Goal: Task Accomplishment & Management: Use online tool/utility

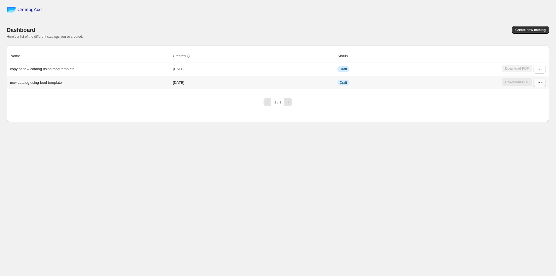
click at [537, 84] on icon "button" at bounding box center [540, 83] width 6 height 6
click at [526, 123] on span "Edit" at bounding box center [523, 123] width 6 height 4
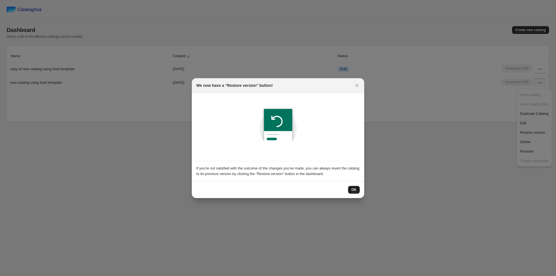
click at [355, 188] on span "OK" at bounding box center [353, 190] width 5 height 4
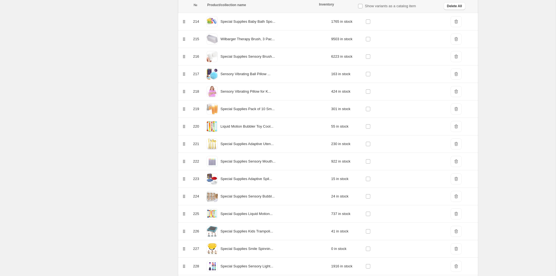
scroll to position [3962, 0]
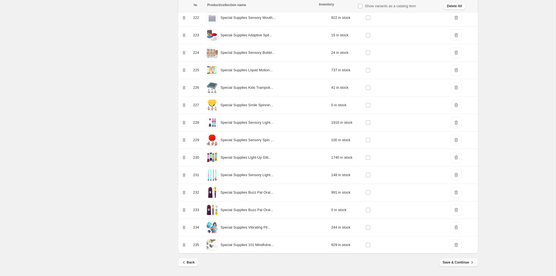
click at [456, 264] on span "Save & Continue" at bounding box center [458, 263] width 32 height 6
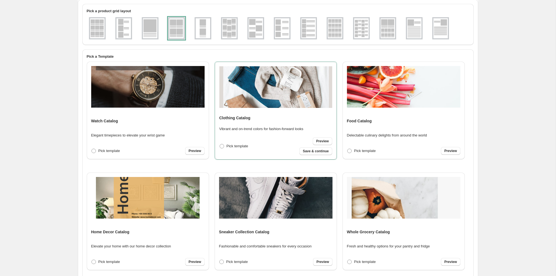
scroll to position [88, 0]
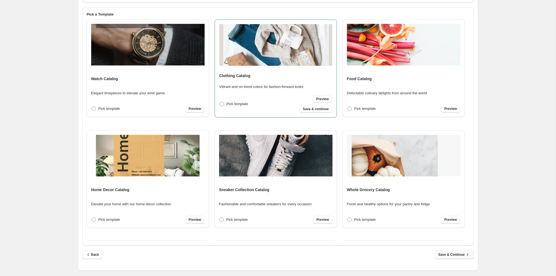
click at [451, 255] on span "Save & Continue" at bounding box center [454, 255] width 32 height 6
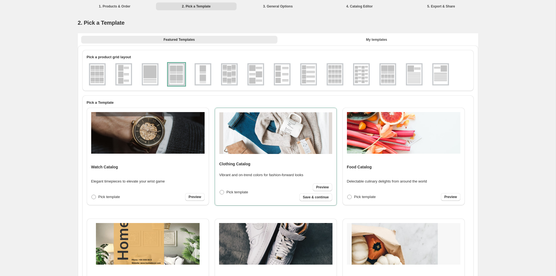
select select "****"
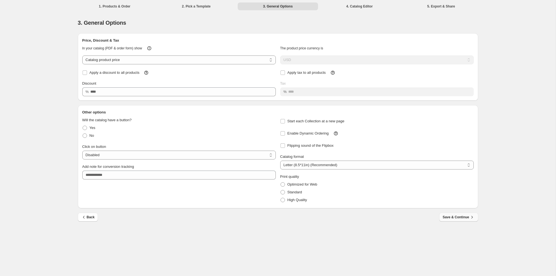
click at [458, 218] on span "Save & Continue" at bounding box center [458, 218] width 32 height 6
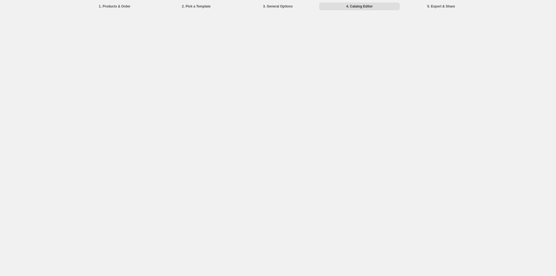
click at [458, 218] on div "1. Products & Order 2. Pick a Template 3. General Options 4. Catalog Editor 5. …" at bounding box center [277, 138] width 555 height 276
click at [263, 218] on div "1. Products & Order 2. Pick a Template 3. General Options 4. Catalog Editor 5. …" at bounding box center [277, 138] width 555 height 276
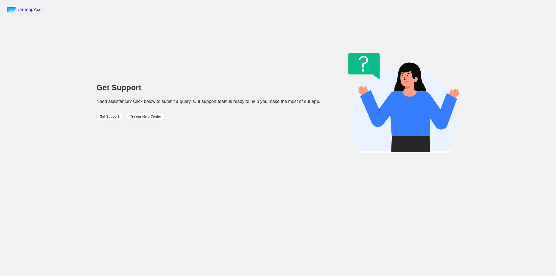
click at [106, 118] on span "Get Support" at bounding box center [109, 116] width 19 height 4
